Goal: Transaction & Acquisition: Purchase product/service

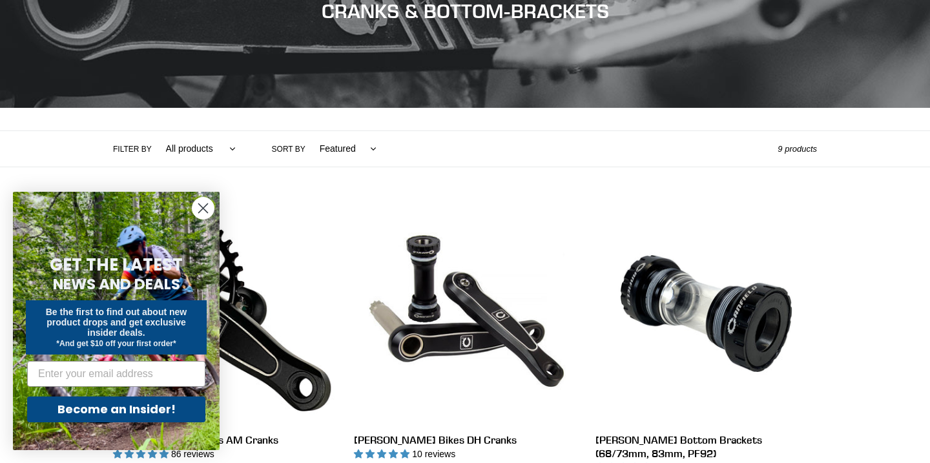
scroll to position [187, 0]
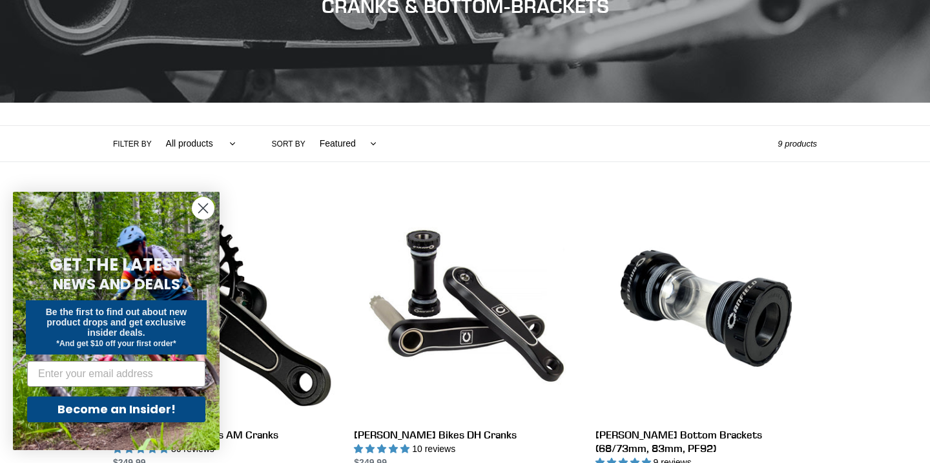
click at [202, 207] on icon "Close dialog" at bounding box center [203, 208] width 9 height 9
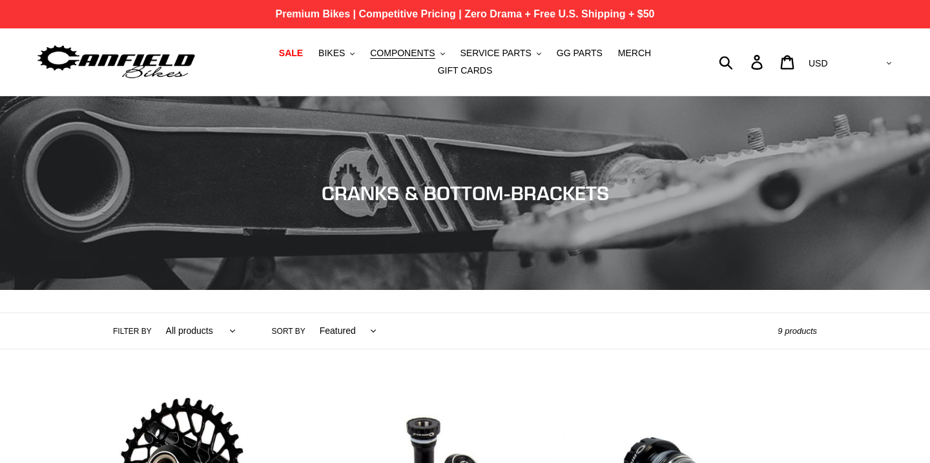
scroll to position [0, 0]
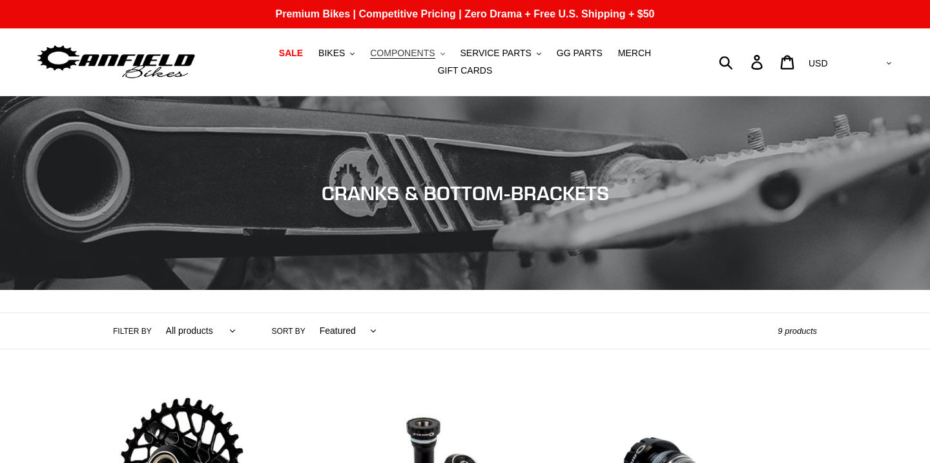
click at [438, 50] on button "COMPONENTS .cls-1{fill:#231f20}" at bounding box center [407, 53] width 87 height 17
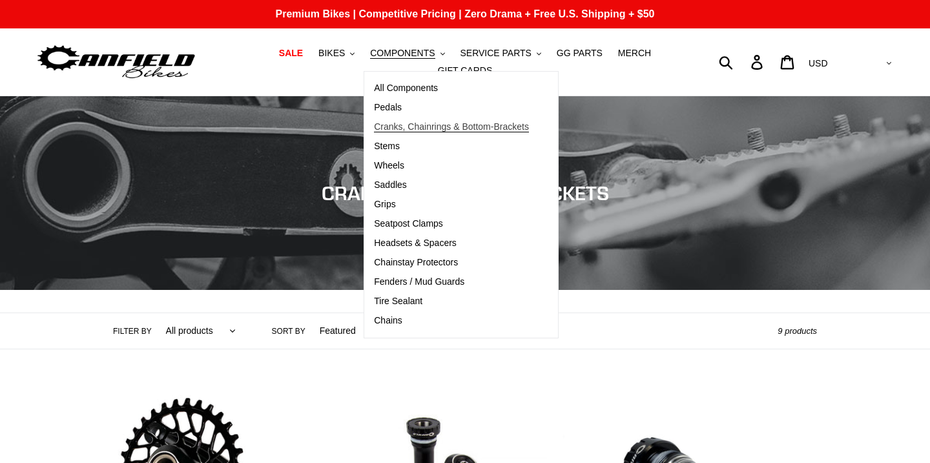
click at [403, 127] on span "Cranks, Chainrings & Bottom-Brackets" at bounding box center [451, 126] width 155 height 11
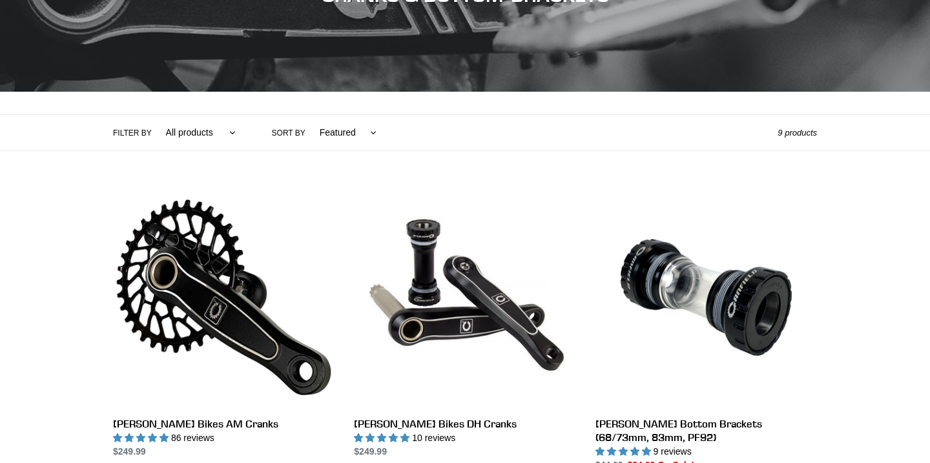
scroll to position [220, 0]
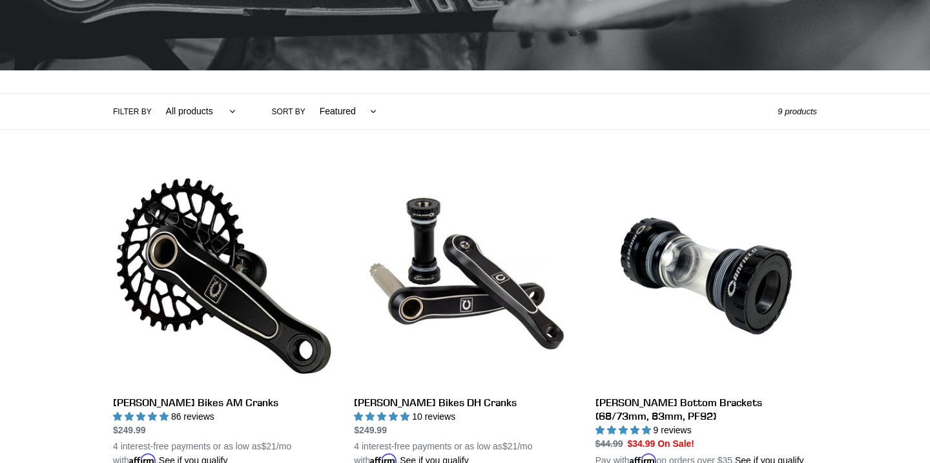
select select "/collections/cranks-chainrings/cranks"
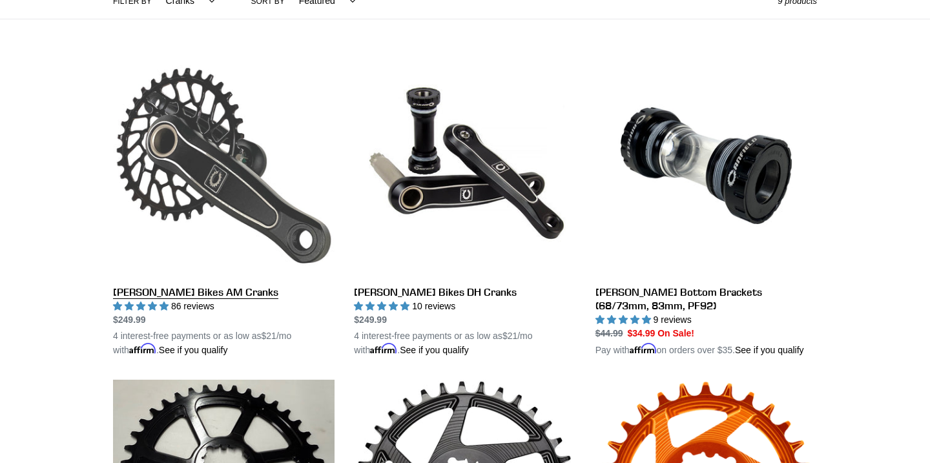
scroll to position [330, 0]
click at [209, 164] on link "[PERSON_NAME] Bikes AM Cranks" at bounding box center [224, 206] width 222 height 302
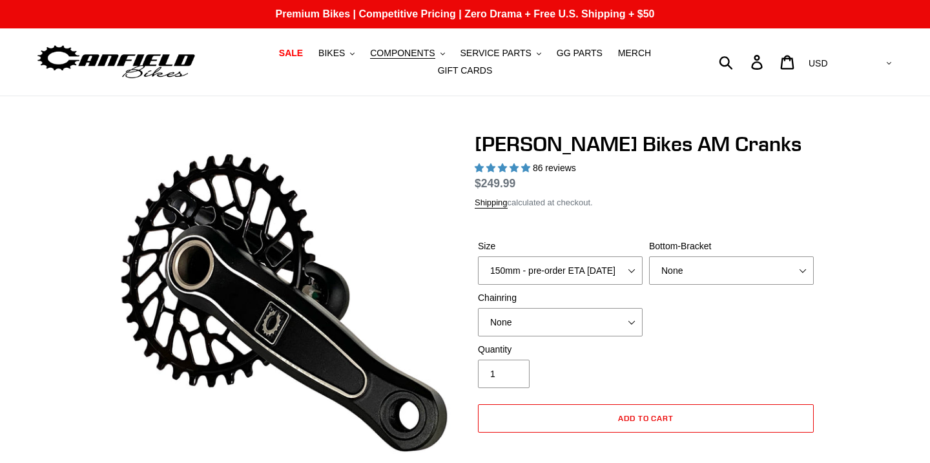
select select "highest-rating"
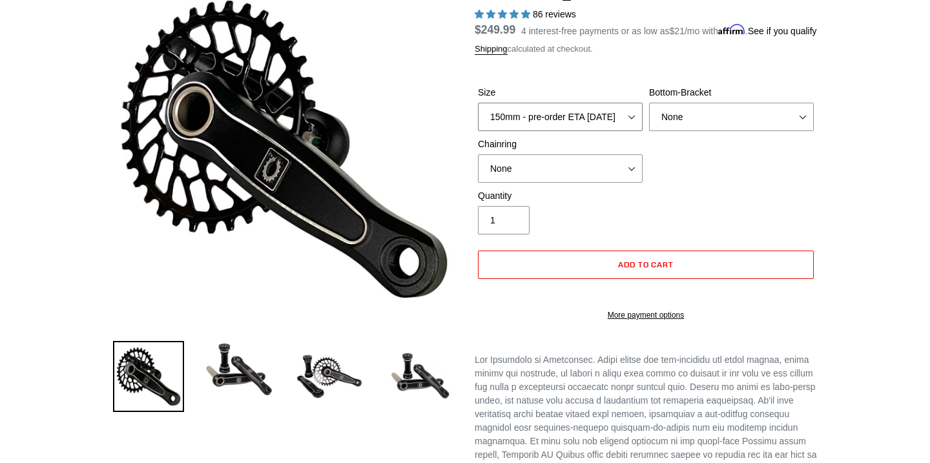
scroll to position [154, 0]
select select "BSA Threaded 68/73mm"
select select "155mm - pre-order ETA 9/30/25"
select select "32t Round (Boost 148)"
